Goal: Browse casually

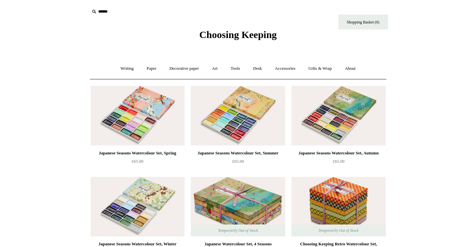
click at [207, 37] on span "Choosing Keeping" at bounding box center [237, 34] width 77 height 11
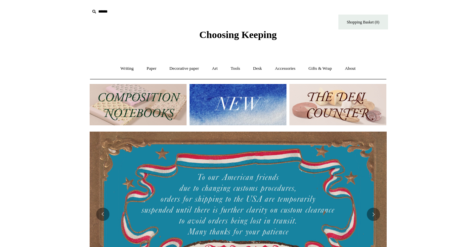
scroll to position [0, 599]
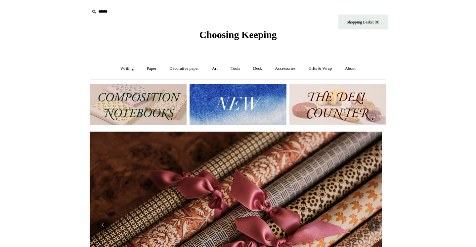
click at [204, 92] on img at bounding box center [238, 104] width 97 height 41
